Goal: Task Accomplishment & Management: Manage account settings

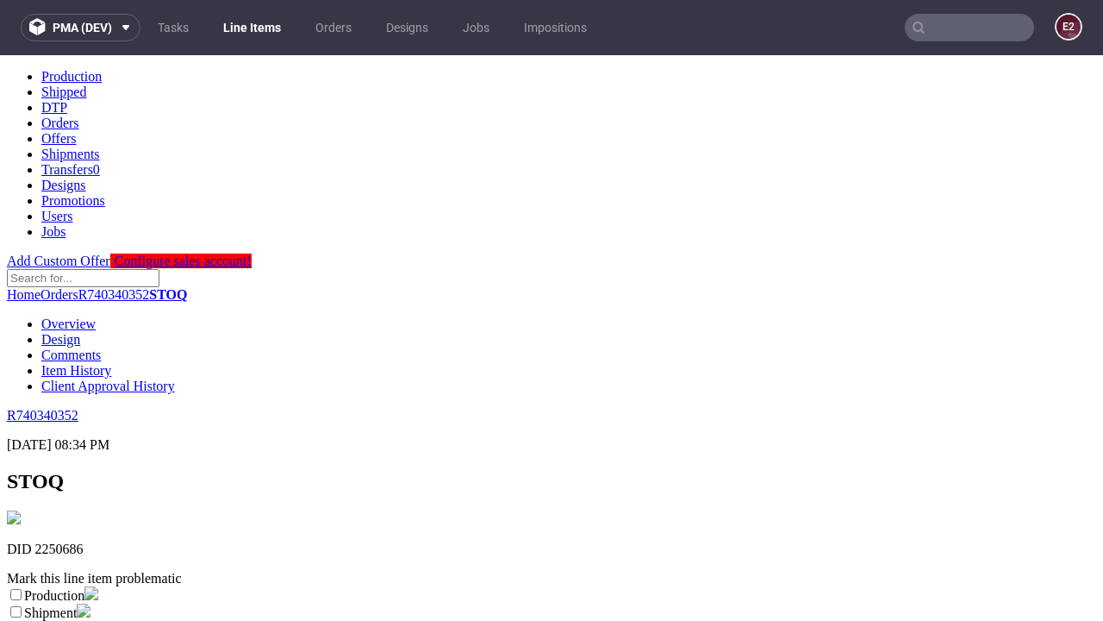
scroll to position [303, 0]
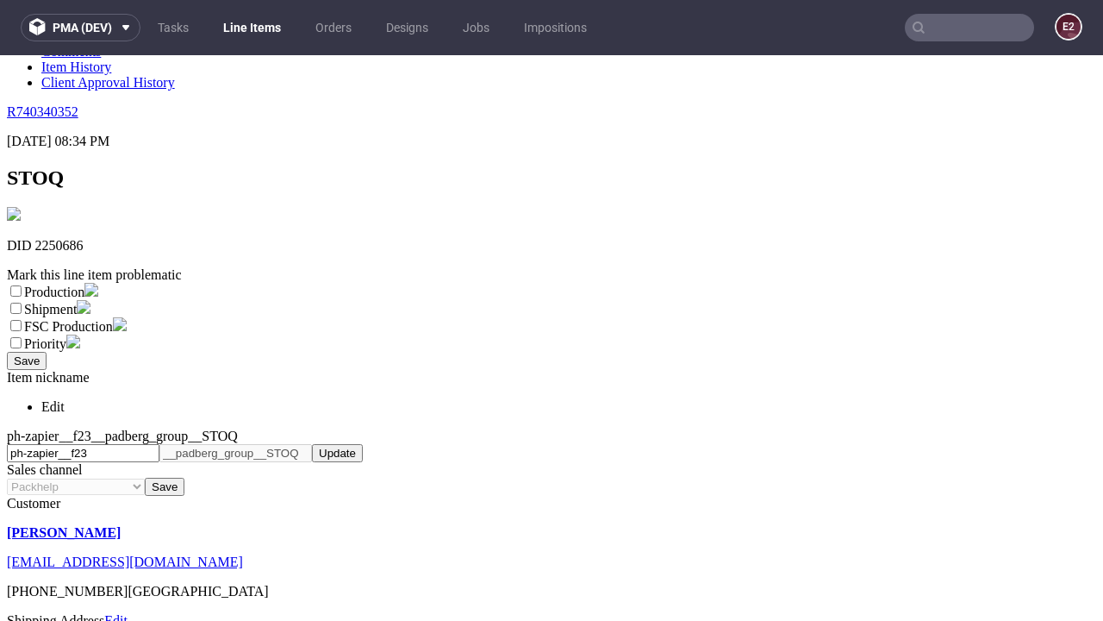
select select "dtp_ca_needed"
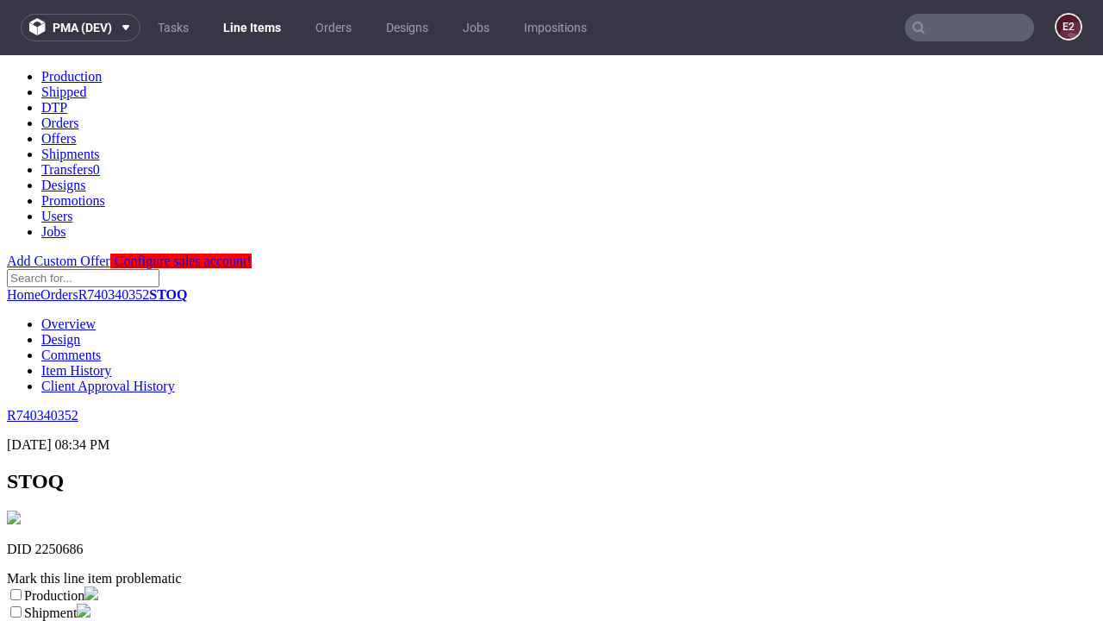
scroll to position [0, 0]
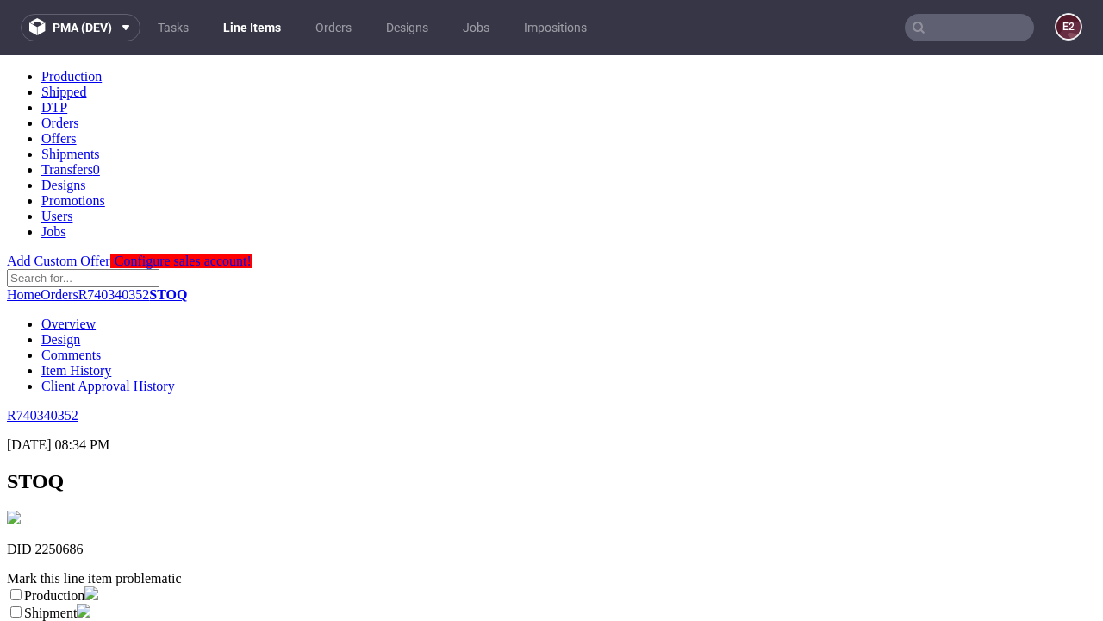
checkbox input "true"
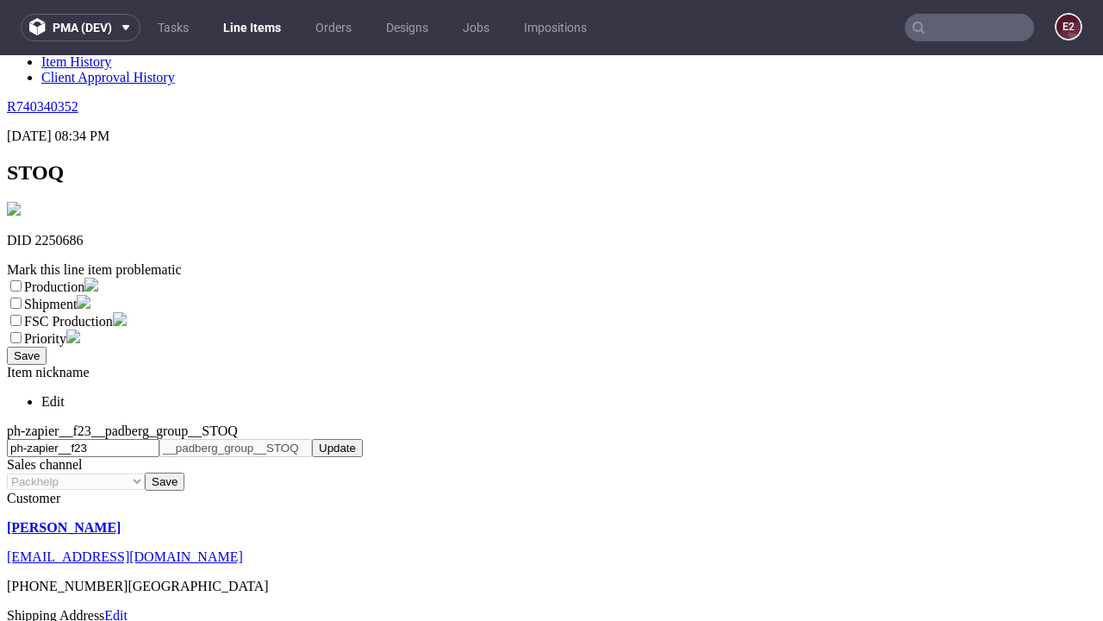
type textarea "test"
